Goal: Navigation & Orientation: Understand site structure

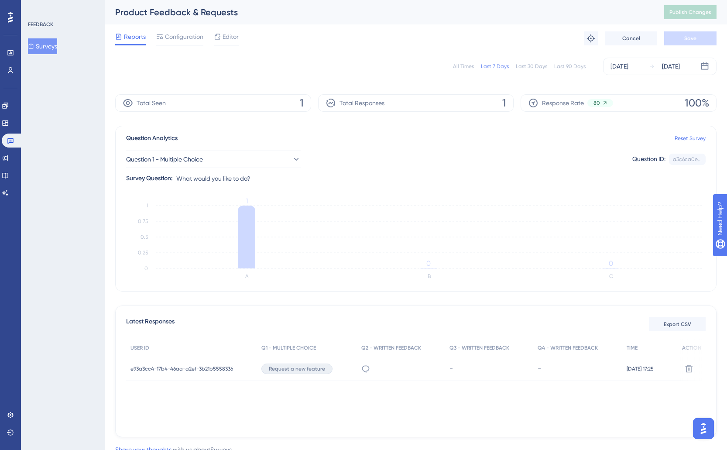
click at [44, 46] on button "Surveys" at bounding box center [42, 46] width 29 height 16
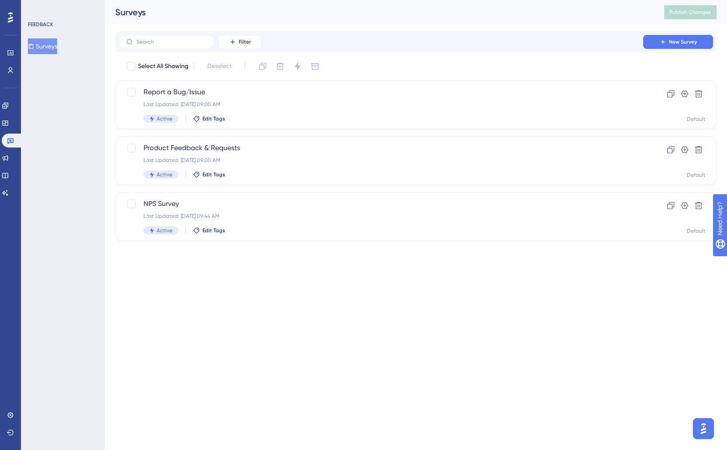
click at [360, 118] on div "You Unlocked a Reward! Share your experience on G2 and claim your $100 gift car…" at bounding box center [364, 211] width 727 height 450
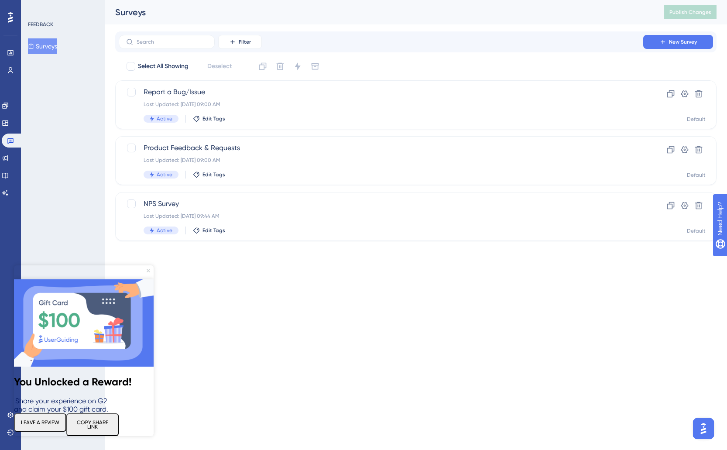
click at [149, 270] on icon "Close Preview" at bounding box center [148, 270] width 3 height 3
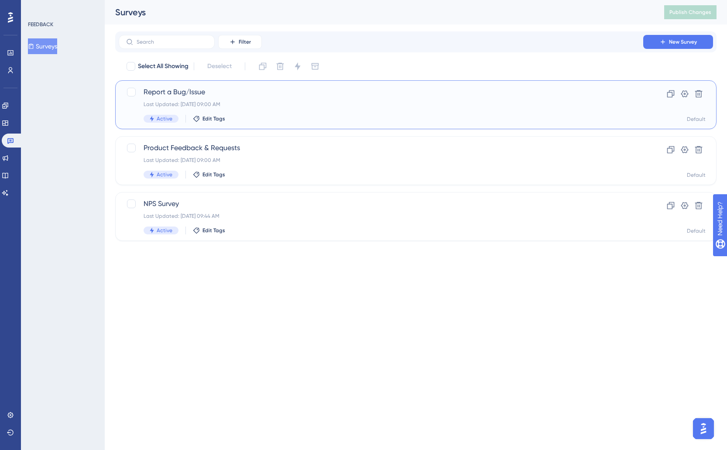
click at [287, 120] on div "Active Edit Tags" at bounding box center [381, 119] width 475 height 8
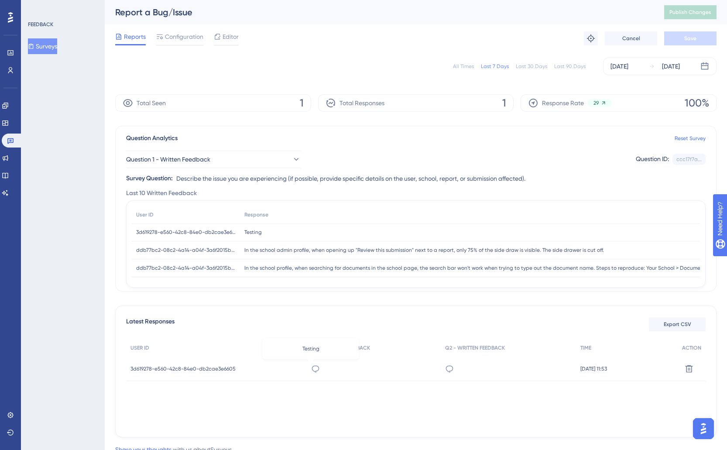
click at [311, 365] on icon at bounding box center [315, 368] width 9 height 9
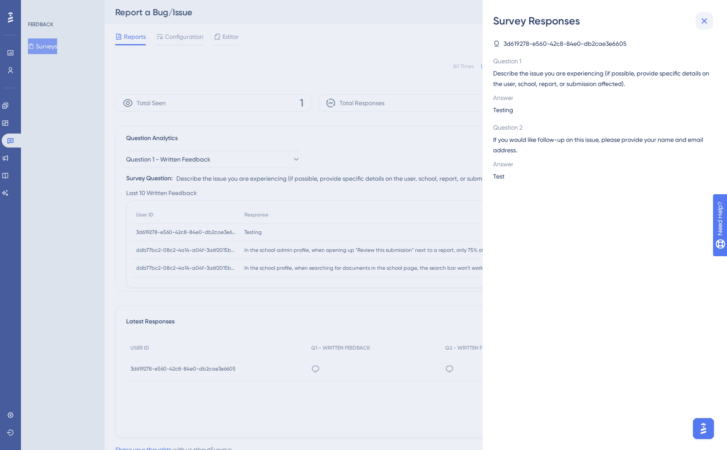
click at [706, 25] on icon at bounding box center [704, 21] width 10 height 10
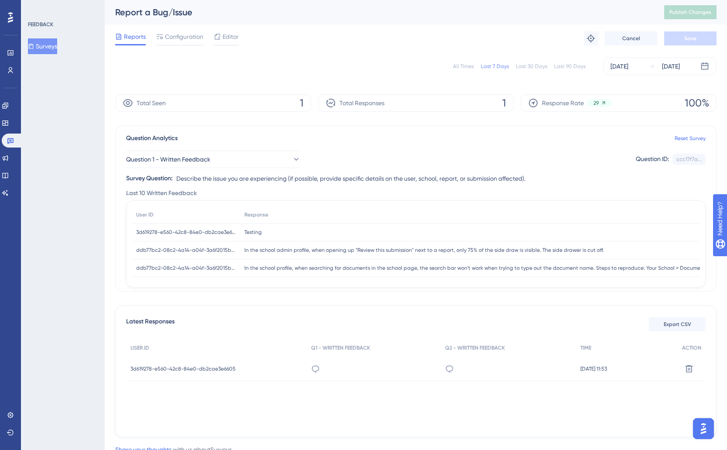
click at [52, 48] on button "Surveys" at bounding box center [42, 46] width 29 height 16
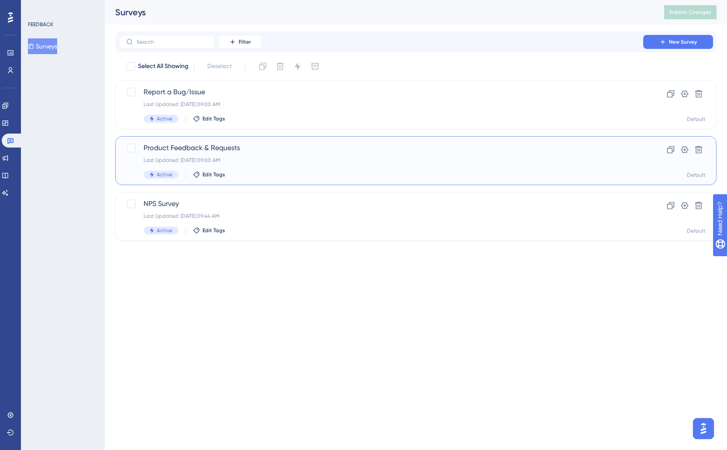
drag, startPoint x: 201, startPoint y: 154, endPoint x: 205, endPoint y: 156, distance: 4.7
click at [205, 156] on div "Product Feedback & Requests Last Updated: [DATE] 09:00 AM Active Edit Tags" at bounding box center [381, 161] width 475 height 36
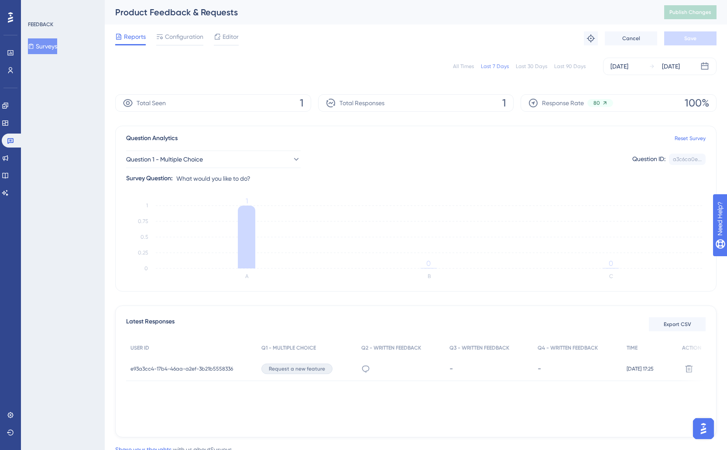
click at [492, 63] on div "Last 7 Days" at bounding box center [495, 66] width 28 height 7
click at [361, 368] on icon at bounding box center [365, 368] width 9 height 9
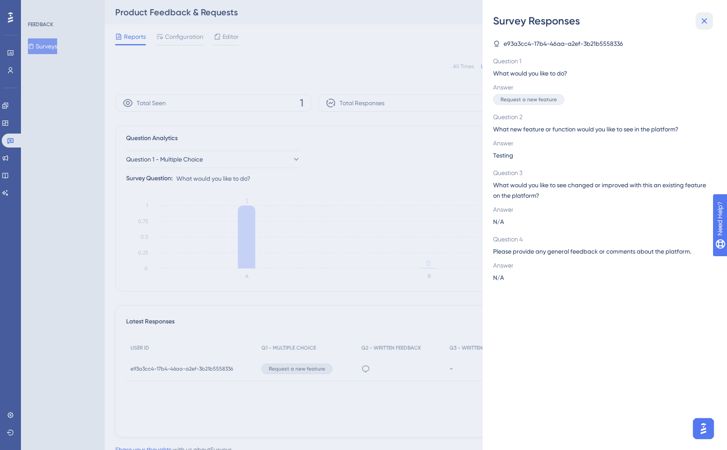
click at [704, 20] on icon at bounding box center [704, 21] width 6 height 6
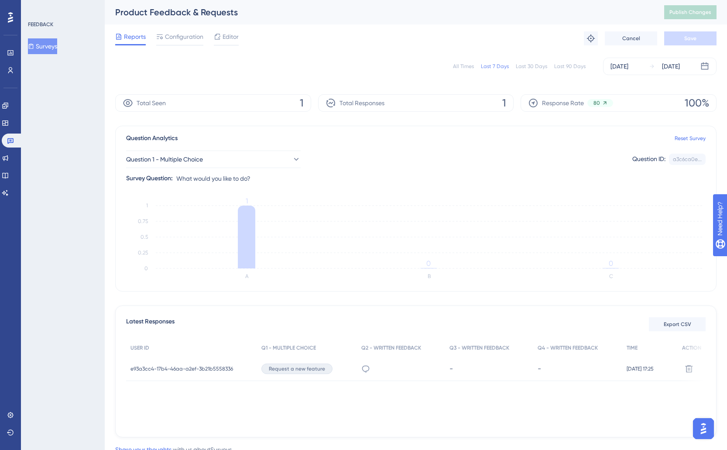
click at [57, 46] on button "Surveys" at bounding box center [42, 46] width 29 height 16
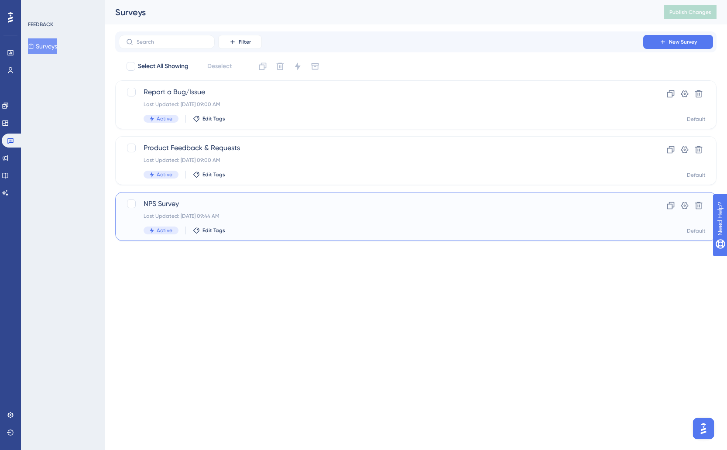
click at [278, 202] on span "NPS Survey" at bounding box center [381, 203] width 475 height 10
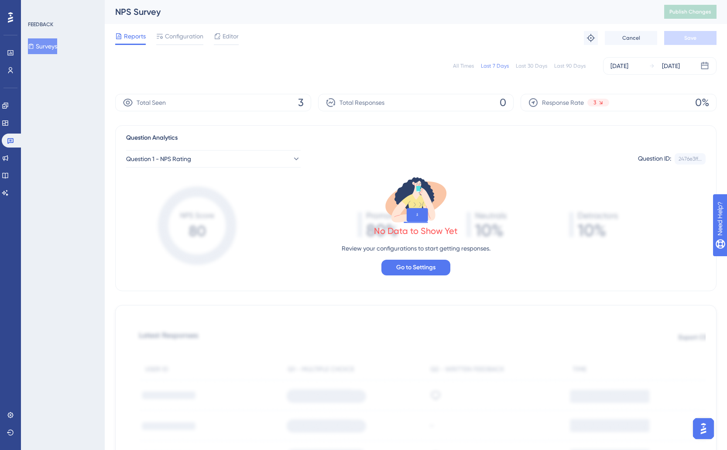
click at [34, 45] on icon at bounding box center [31, 46] width 5 height 5
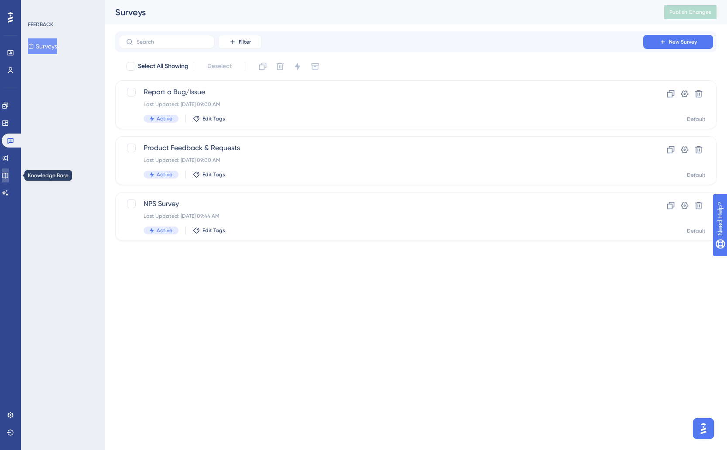
click at [9, 172] on icon at bounding box center [5, 175] width 7 height 7
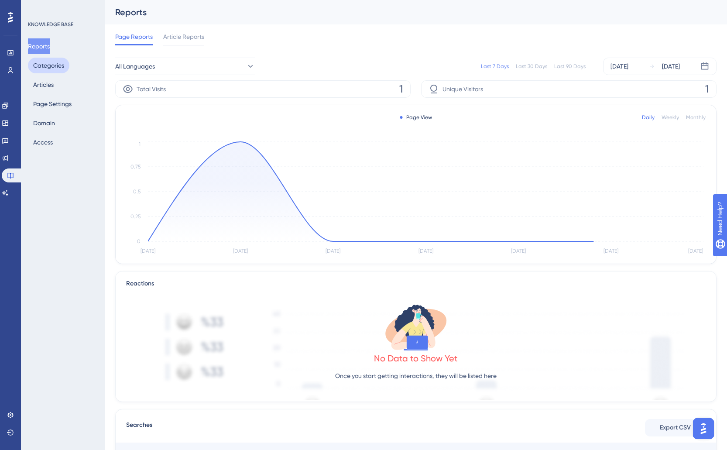
click at [53, 62] on button "Categories" at bounding box center [48, 66] width 41 height 16
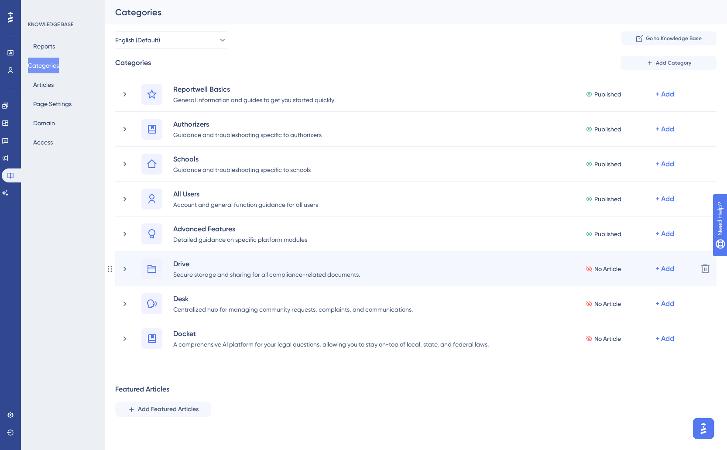
scroll to position [56, 0]
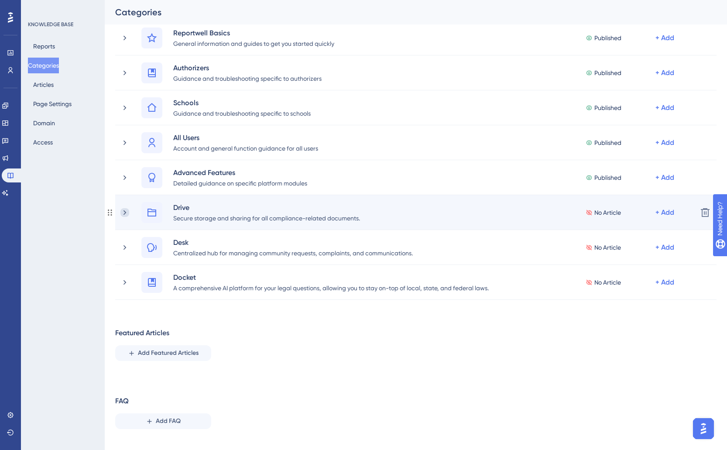
click at [125, 211] on icon at bounding box center [124, 212] width 3 height 5
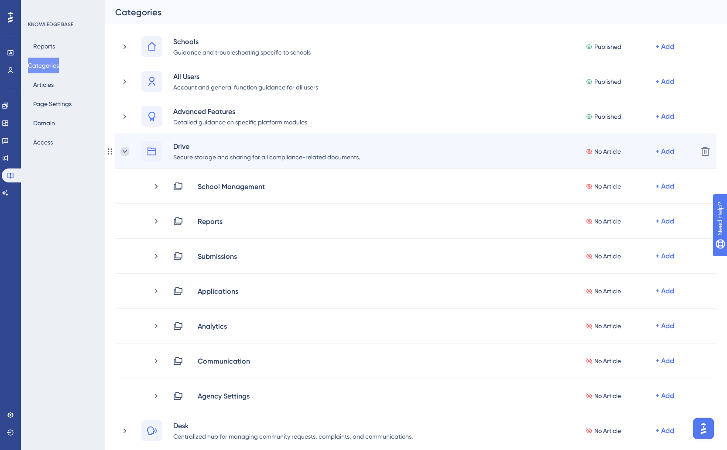
scroll to position [119, 0]
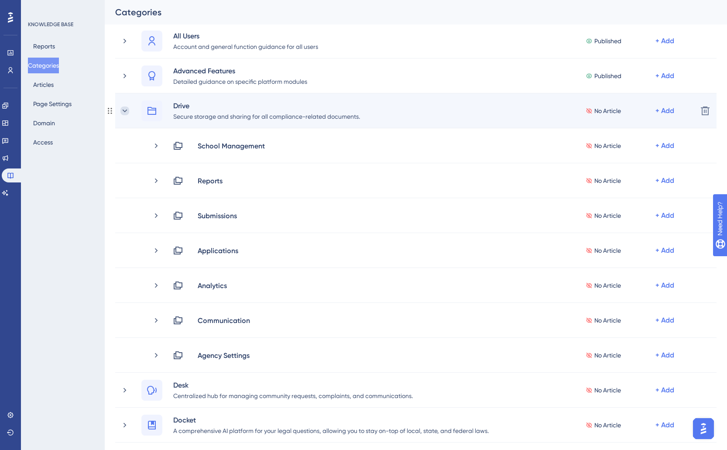
click at [125, 113] on icon at bounding box center [124, 110] width 9 height 9
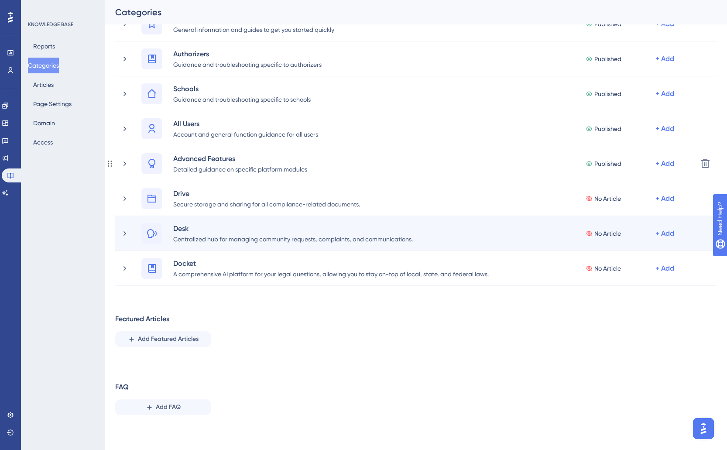
scroll to position [70, 0]
click at [130, 232] on div "Desk Centralized hub for managing community requests, complaints, and communica…" at bounding box center [405, 233] width 570 height 21
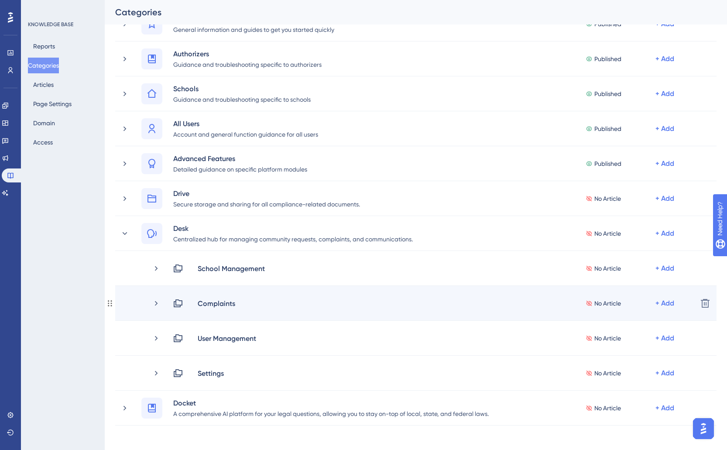
scroll to position [157, 0]
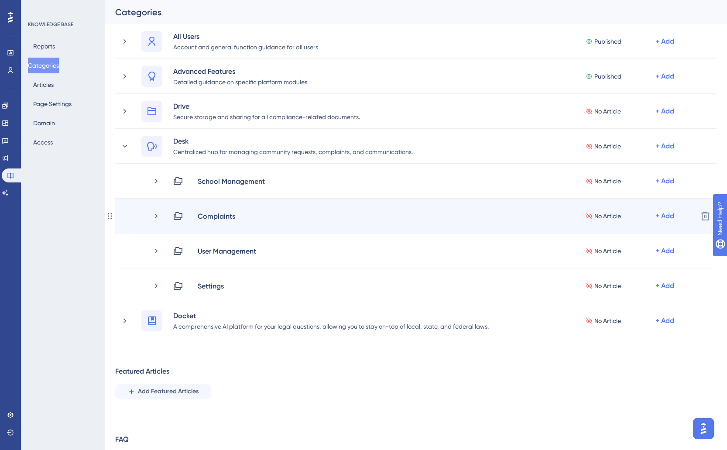
click at [125, 232] on div "Complaints No Article + Add Delete" at bounding box center [415, 215] width 601 height 35
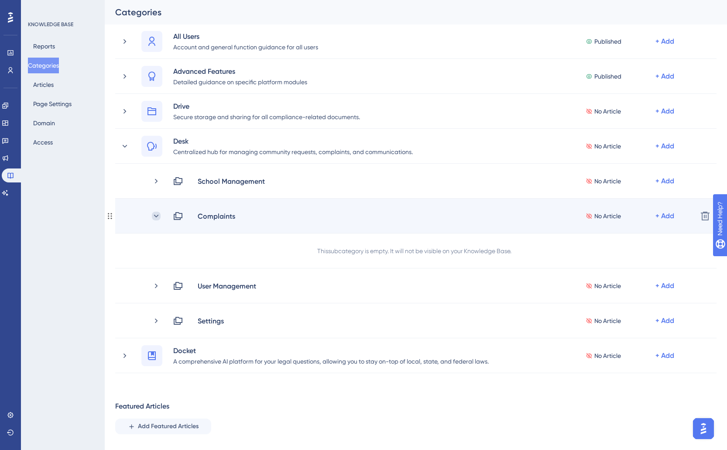
click at [158, 215] on icon at bounding box center [156, 216] width 9 height 9
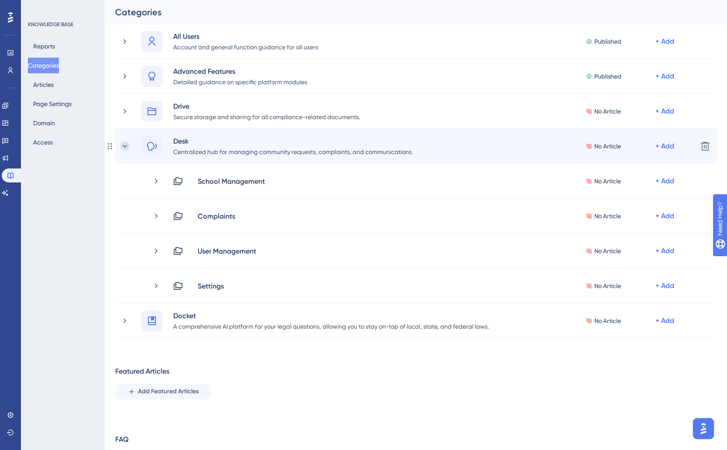
click at [124, 146] on icon at bounding box center [124, 146] width 9 height 9
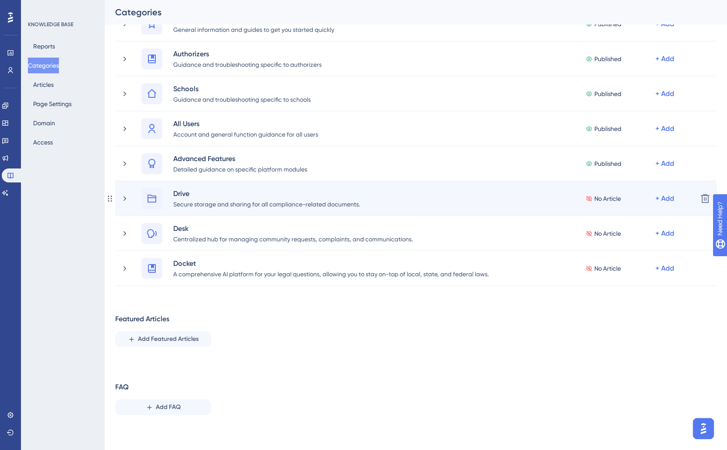
scroll to position [70, 0]
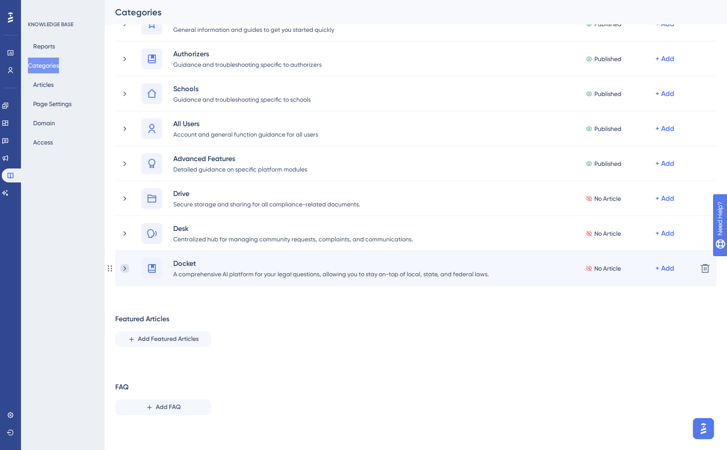
click at [123, 270] on icon at bounding box center [124, 268] width 9 height 9
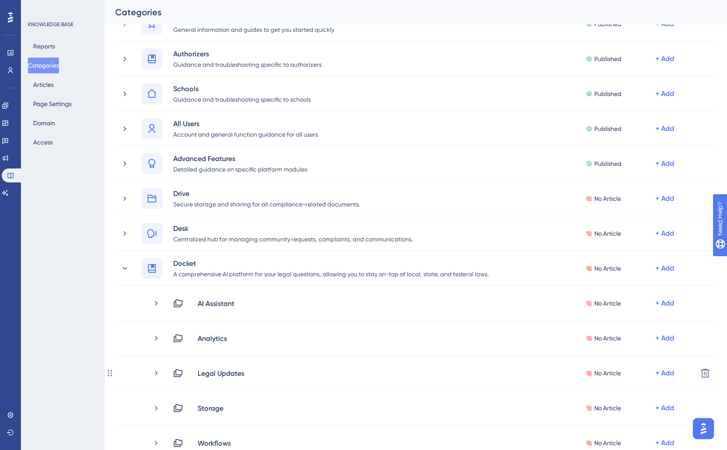
scroll to position [157, 0]
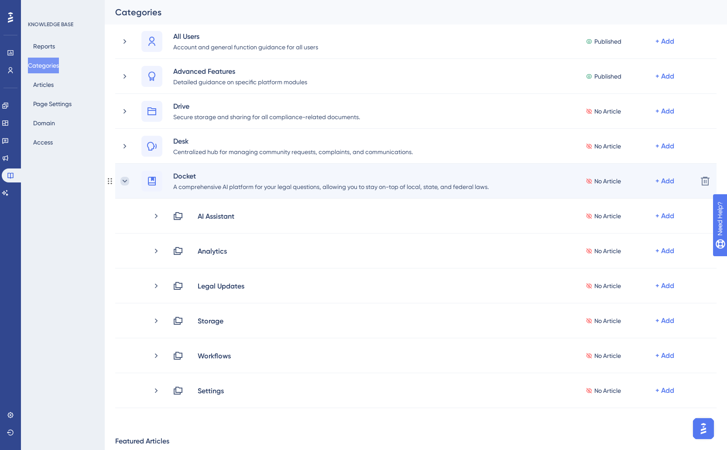
click at [125, 180] on icon at bounding box center [124, 181] width 9 height 9
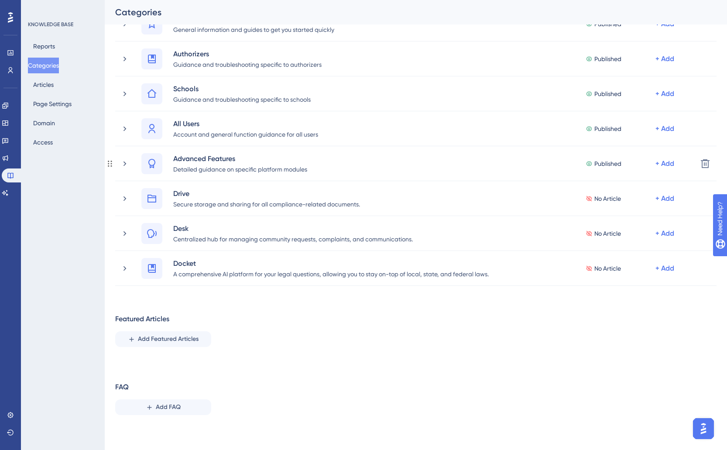
scroll to position [70, 0]
click at [9, 51] on icon at bounding box center [10, 52] width 7 height 7
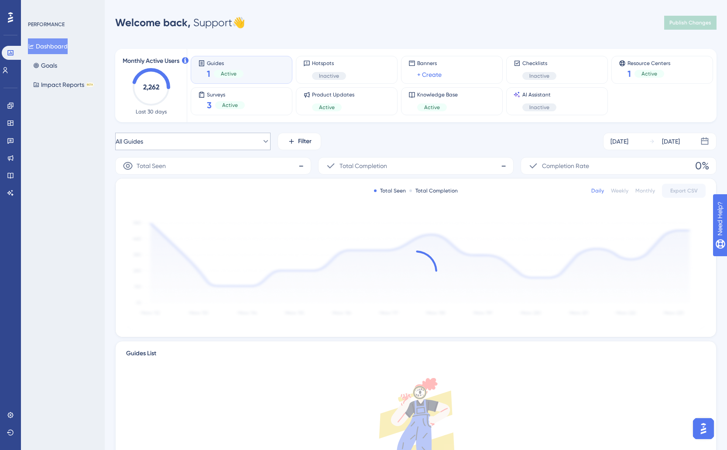
scroll to position [0, 0]
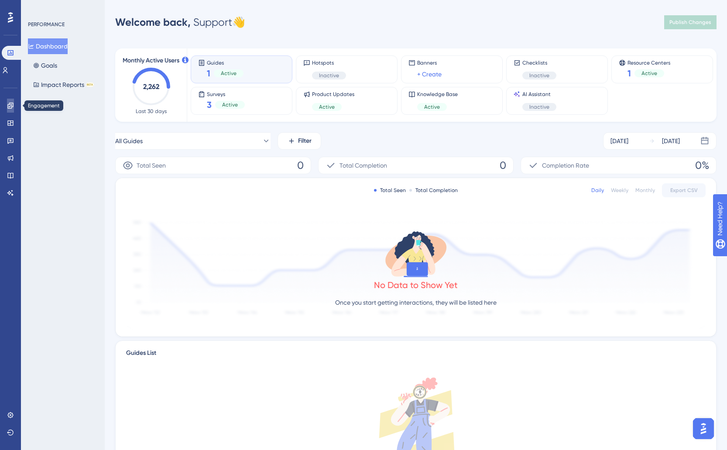
click at [13, 107] on icon at bounding box center [10, 105] width 7 height 7
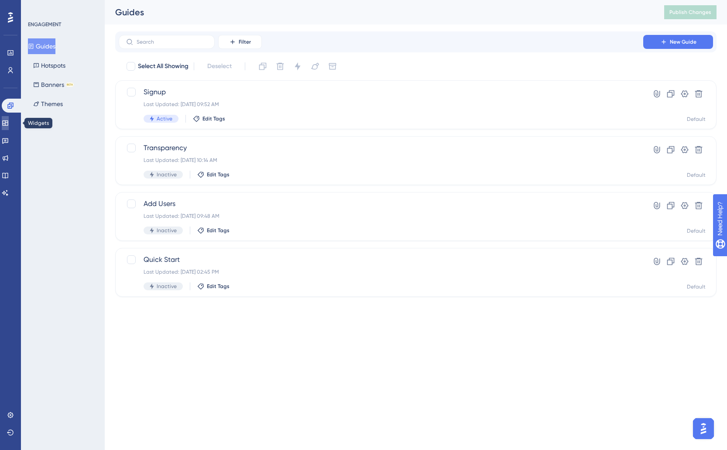
click at [8, 120] on icon at bounding box center [5, 122] width 6 height 5
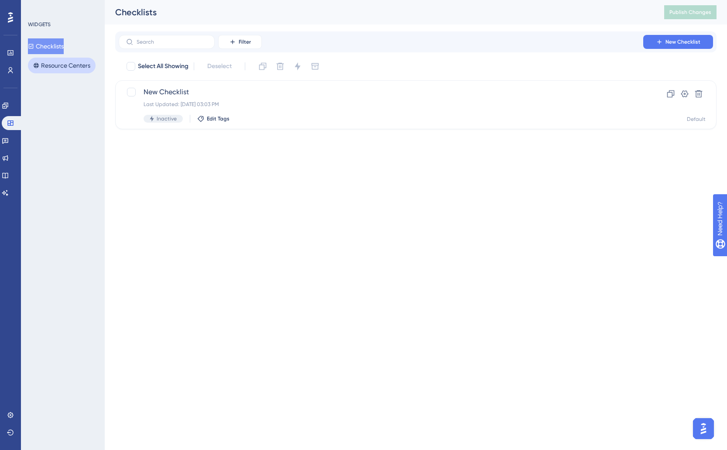
click at [67, 59] on button "Resource Centers" at bounding box center [62, 66] width 68 height 16
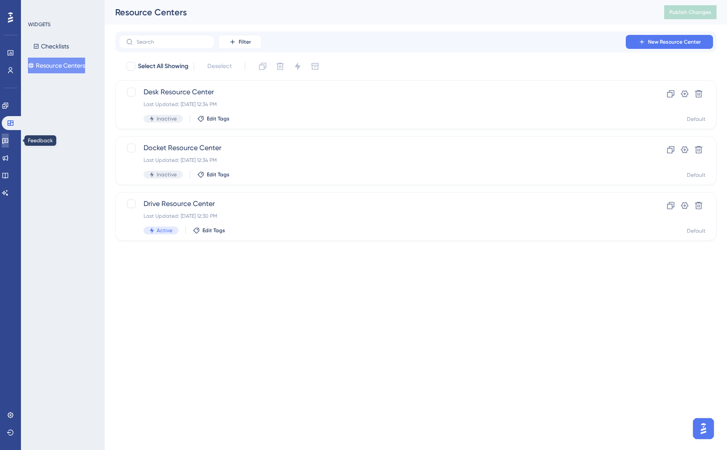
click at [5, 138] on link at bounding box center [5, 140] width 7 height 14
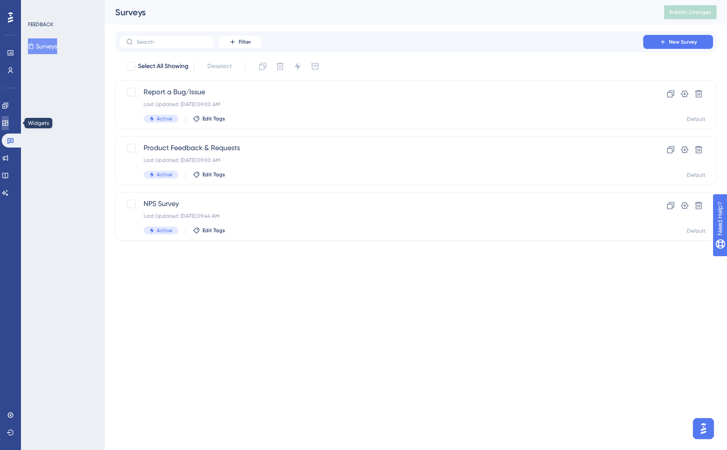
click at [9, 125] on icon at bounding box center [5, 123] width 7 height 7
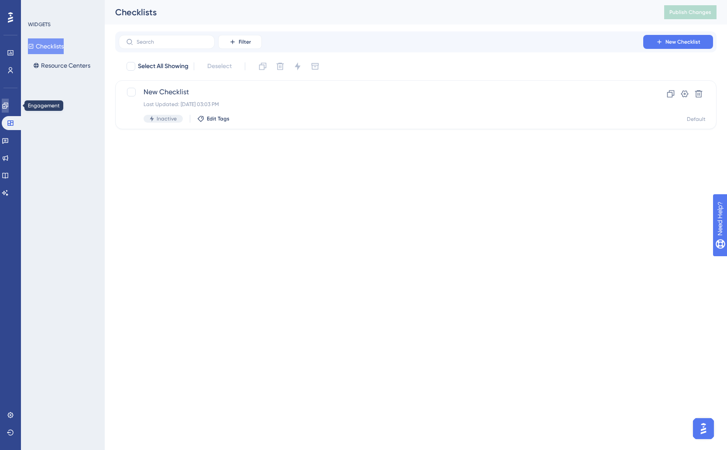
click at [8, 106] on icon at bounding box center [5, 106] width 6 height 6
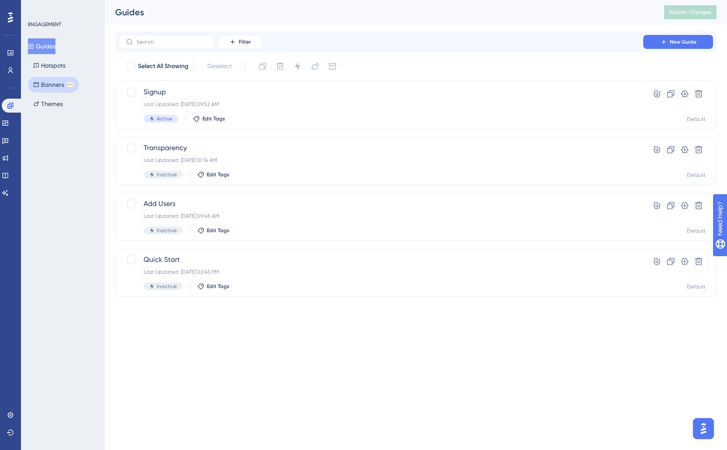
click at [49, 84] on button "Banners BETA" at bounding box center [53, 85] width 51 height 16
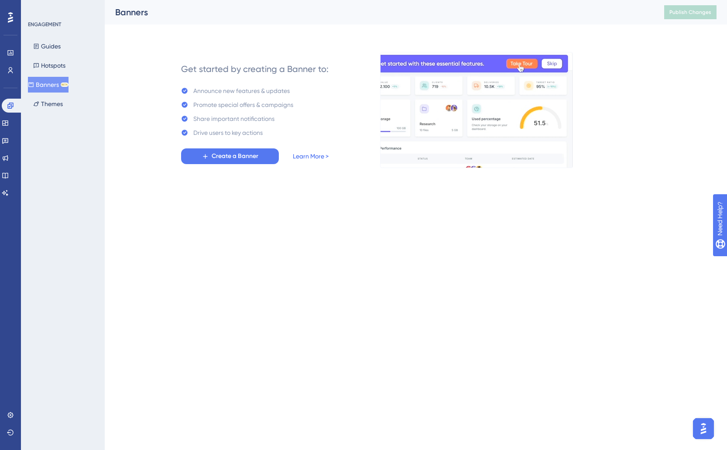
click at [314, 156] on link "Learn More >" at bounding box center [311, 156] width 36 height 10
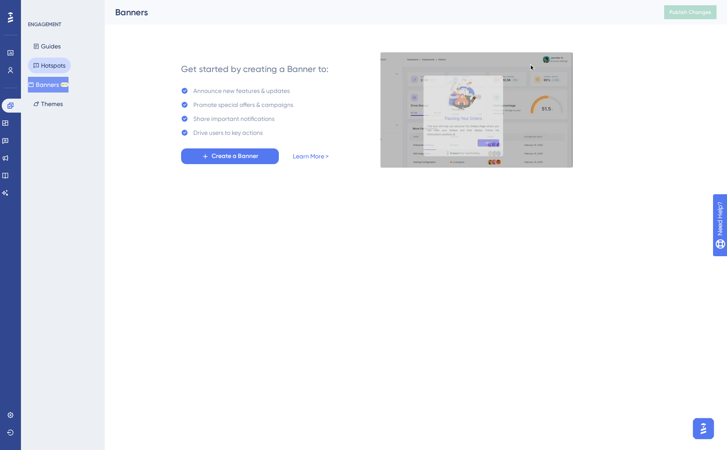
click at [60, 62] on button "Hotspots" at bounding box center [49, 66] width 43 height 16
